Goal: Task Accomplishment & Management: Use online tool/utility

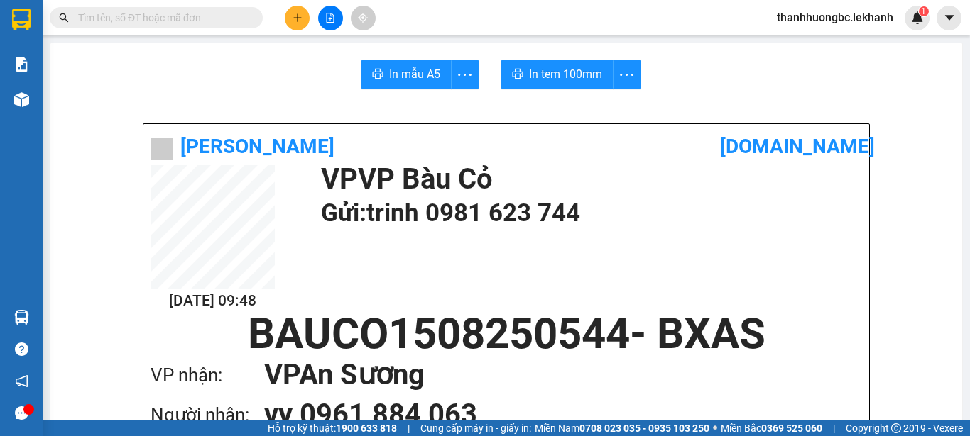
click at [155, 16] on input "text" at bounding box center [162, 18] width 168 height 16
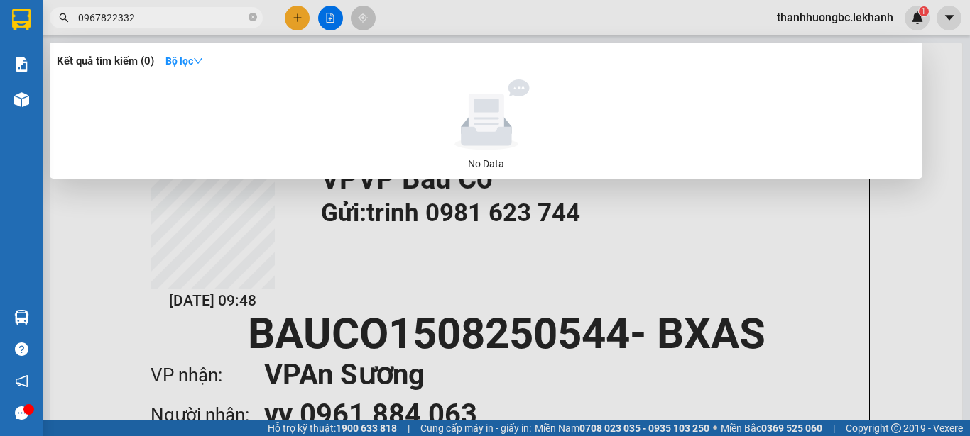
click at [115, 23] on input "0967822332" at bounding box center [162, 18] width 168 height 16
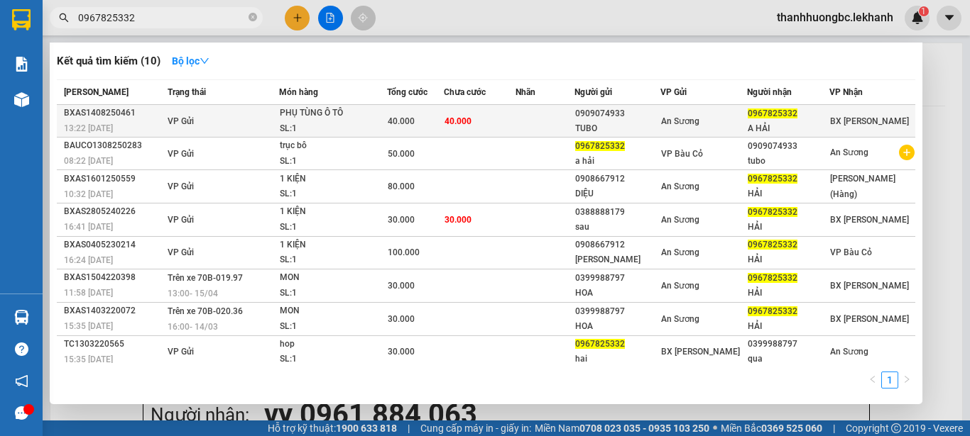
type input "0967825332"
click at [512, 123] on td "40.000" at bounding box center [480, 121] width 72 height 33
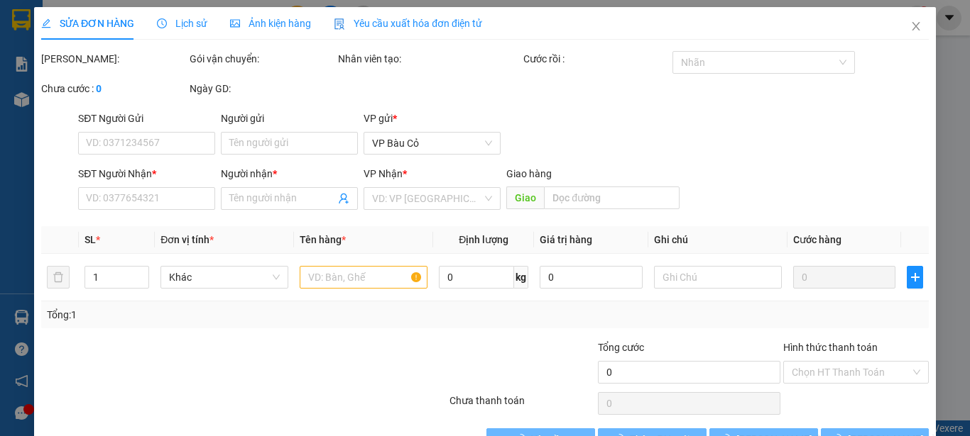
type input "0909074933"
type input "TUBO"
type input "0967825332"
type input "A HẢI"
type input "40.000"
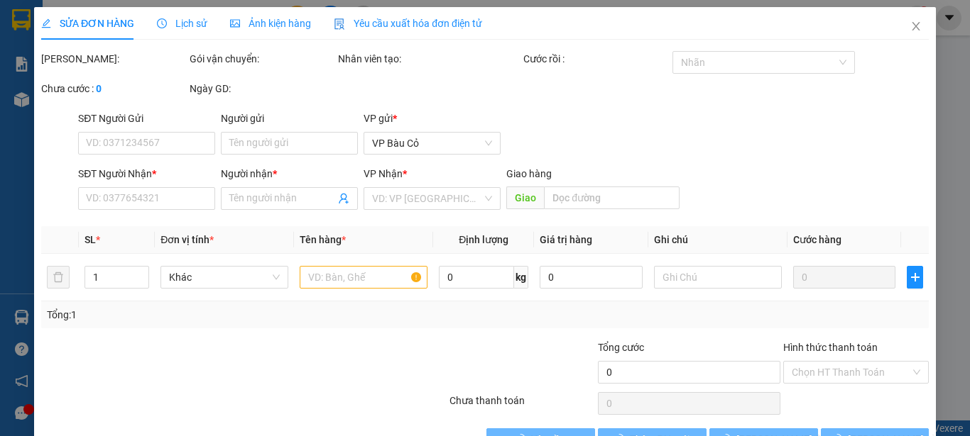
type input "40.000"
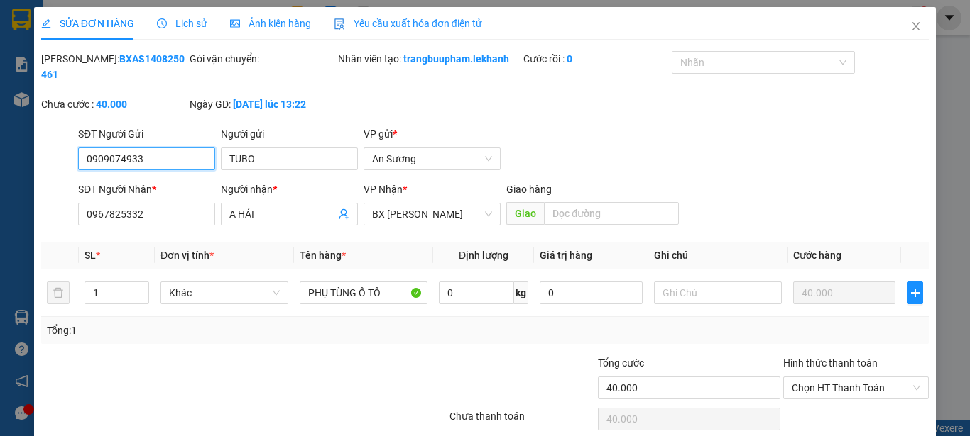
scroll to position [43, 0]
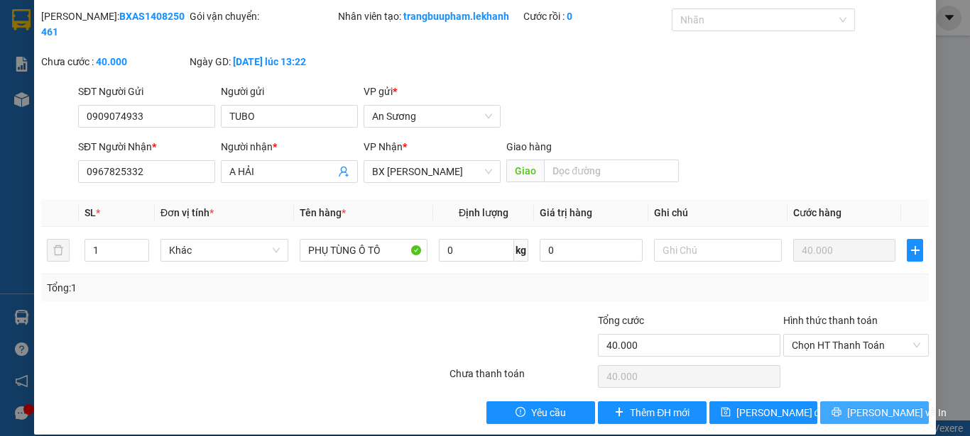
click at [835, 402] on button "[PERSON_NAME] và In" at bounding box center [874, 413] width 109 height 23
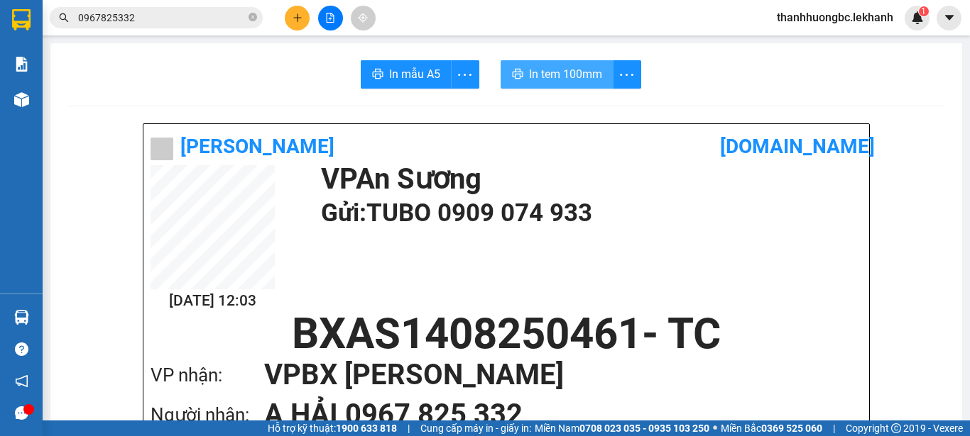
click at [545, 80] on span "In tem 100mm" at bounding box center [565, 74] width 73 height 18
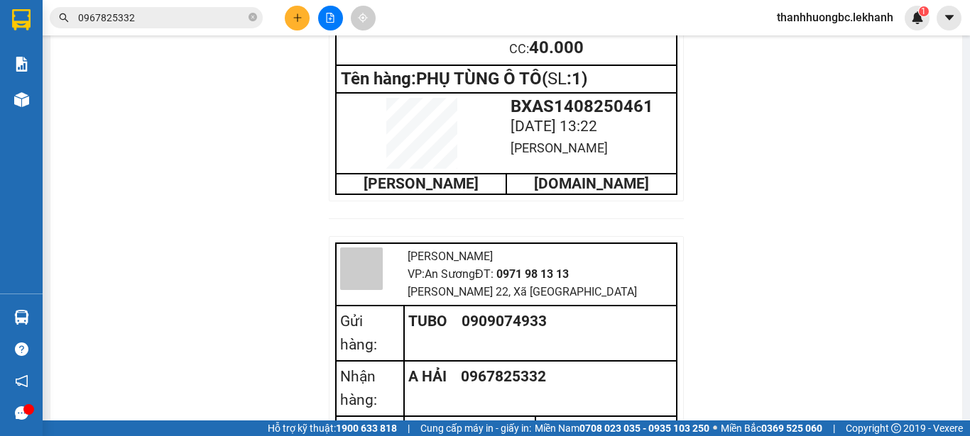
scroll to position [946, 0]
